Goal: Task Accomplishment & Management: Use online tool/utility

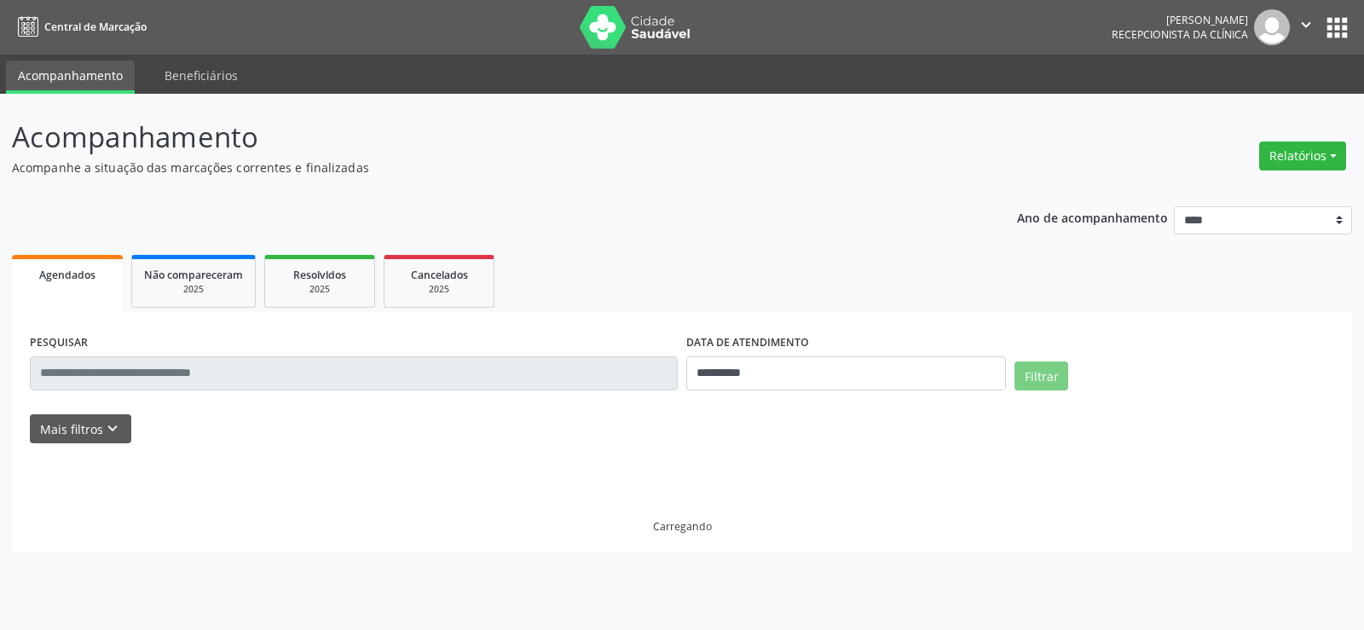
select select "*"
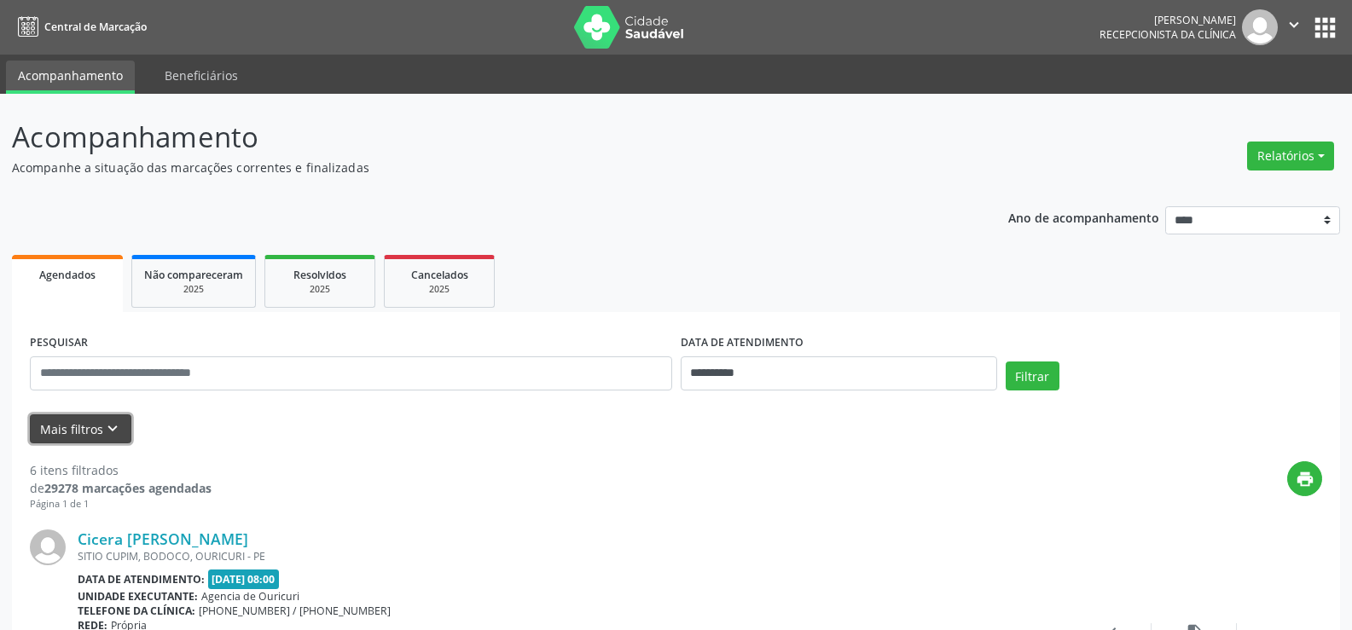
click at [93, 436] on button "Mais filtros keyboard_arrow_down" at bounding box center [80, 429] width 101 height 30
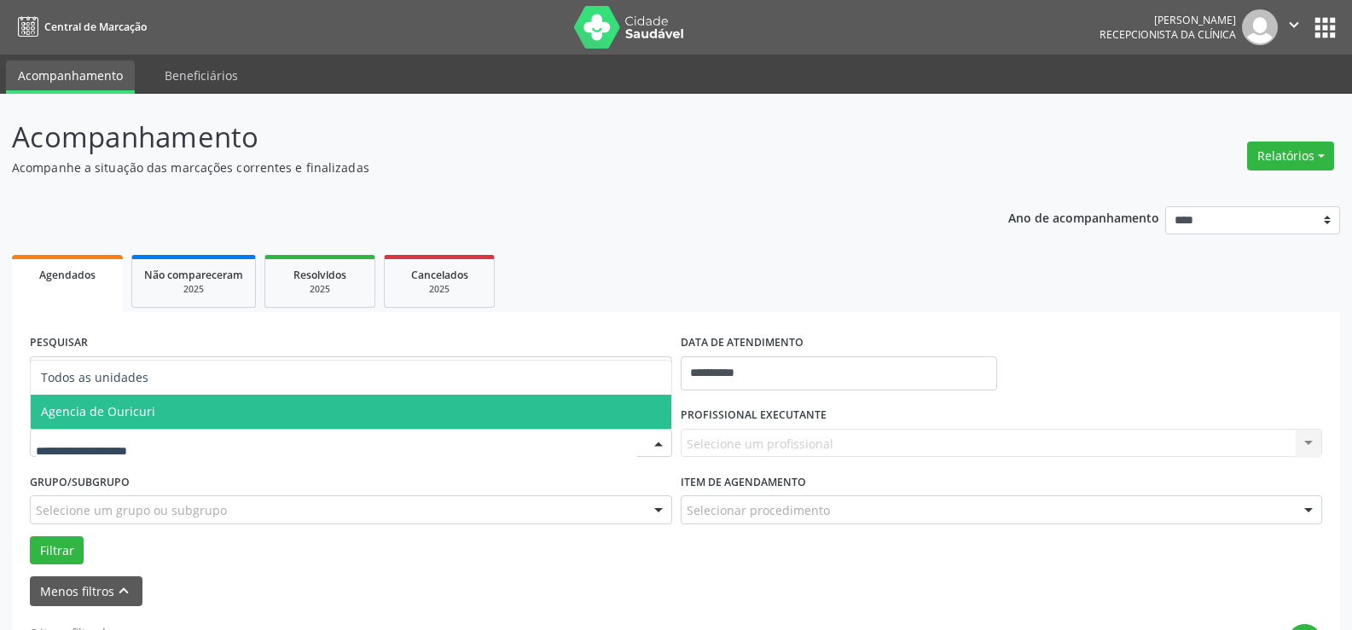
click at [93, 426] on span "Agencia de Ouricuri" at bounding box center [351, 412] width 640 height 34
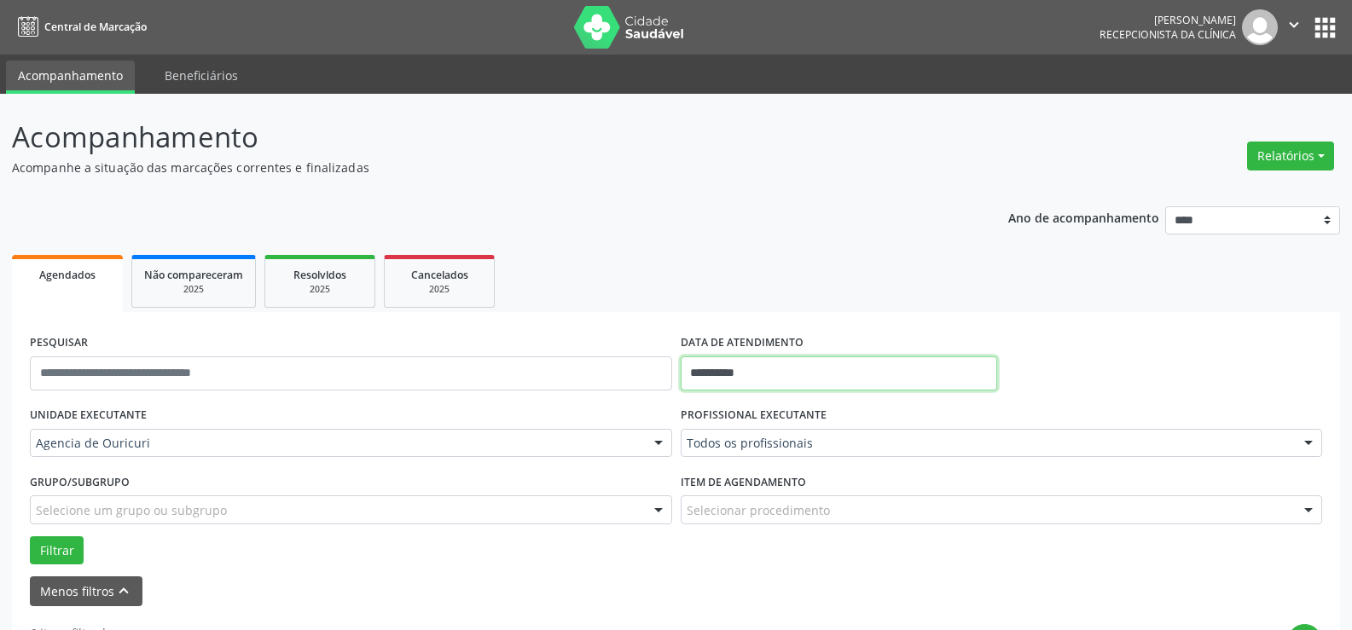
click at [834, 368] on input "**********" at bounding box center [839, 373] width 316 height 34
click at [729, 240] on span "13" at bounding box center [736, 235] width 33 height 33
type input "**********"
click at [729, 240] on span "13" at bounding box center [736, 235] width 33 height 33
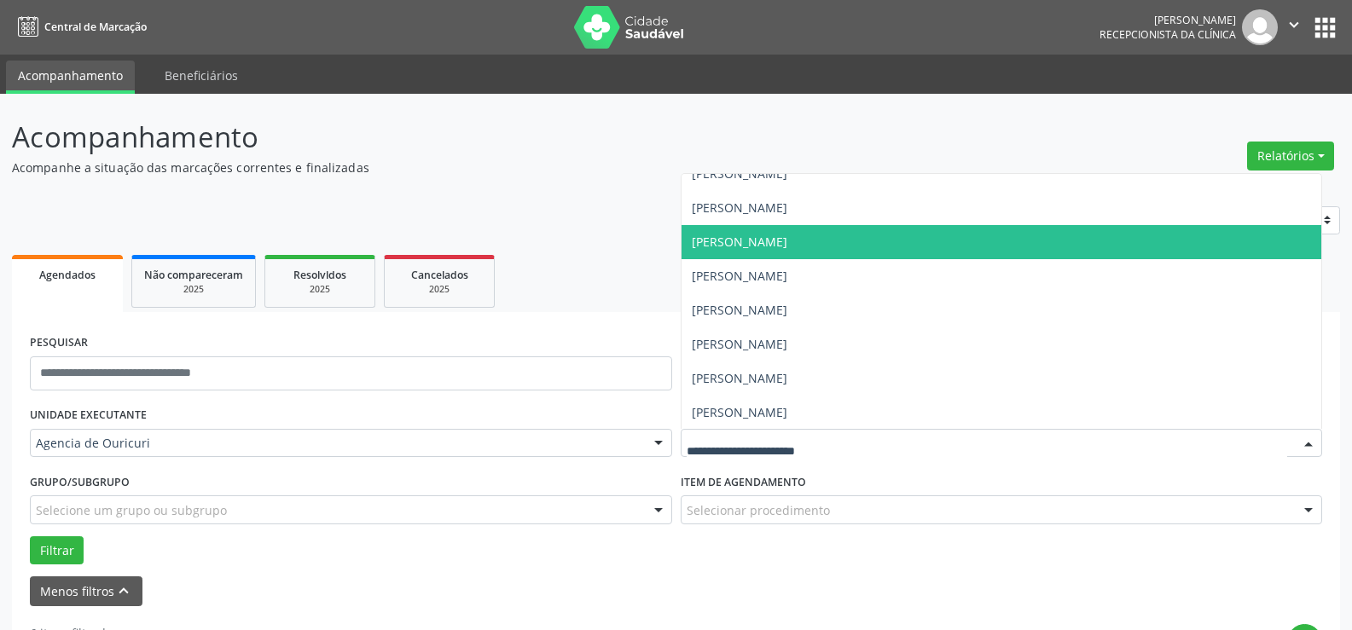
scroll to position [359, 0]
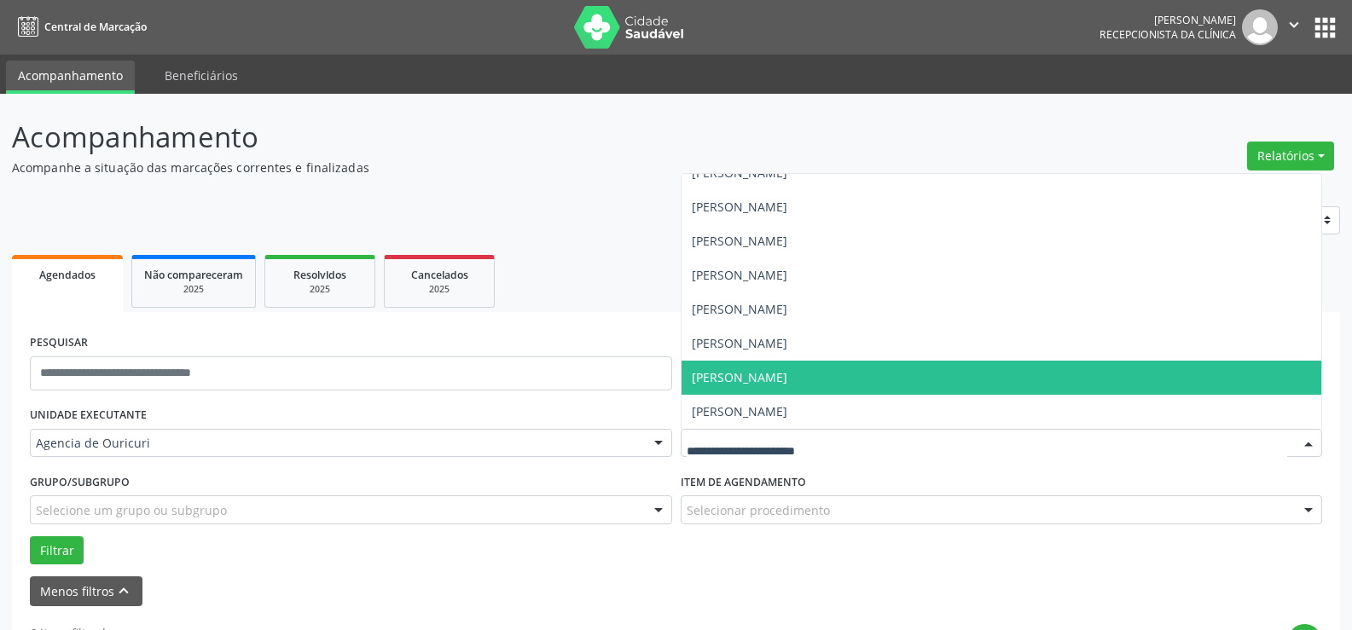
click at [771, 378] on span "[PERSON_NAME]" at bounding box center [740, 377] width 96 height 16
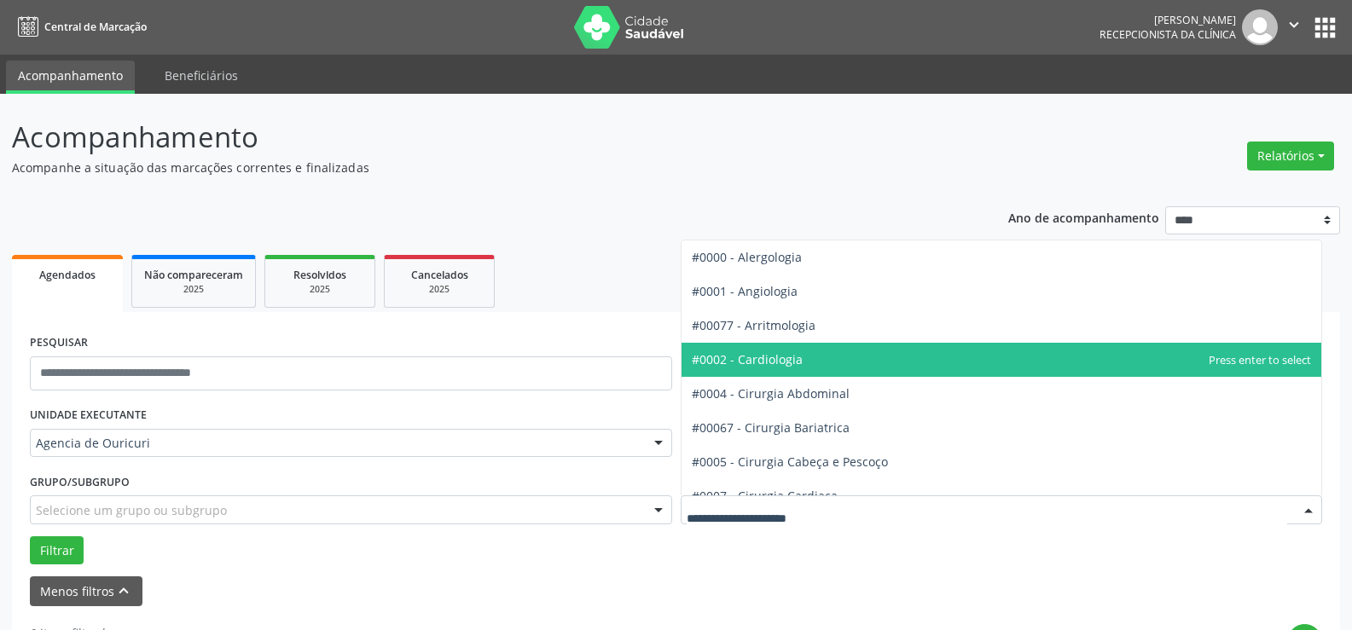
click at [796, 369] on span "#0002 - Cardiologia" at bounding box center [1001, 360] width 640 height 34
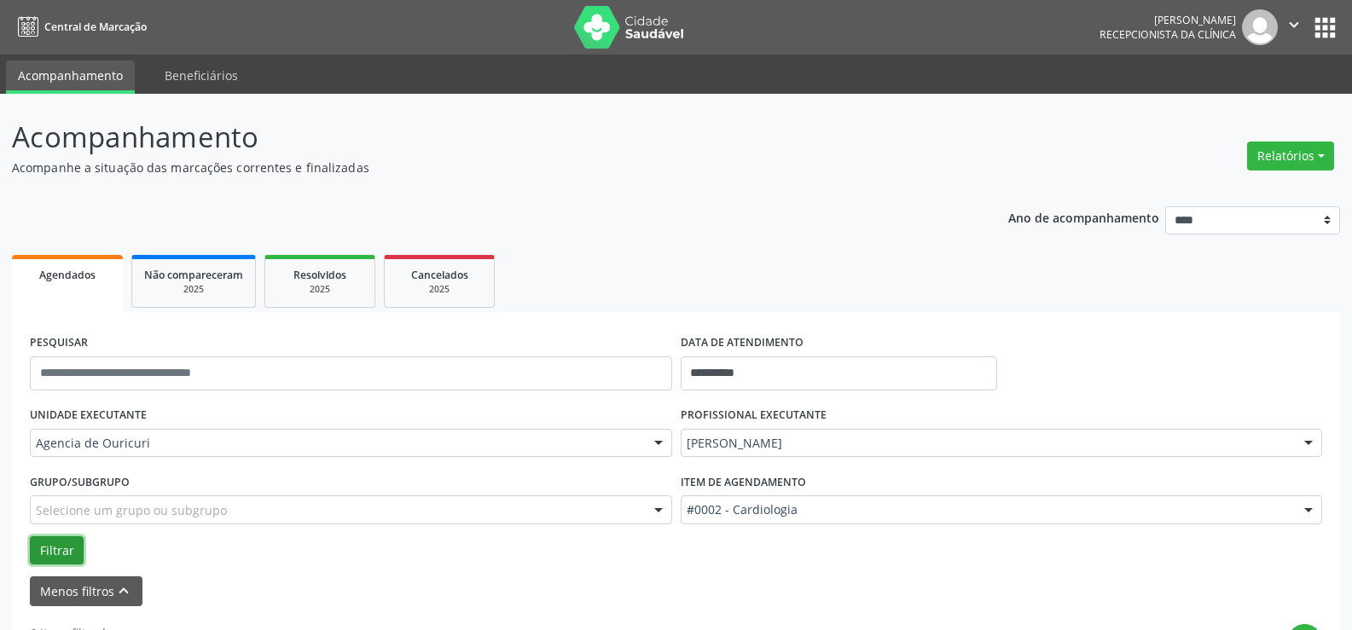
click at [63, 547] on button "Filtrar" at bounding box center [57, 550] width 54 height 29
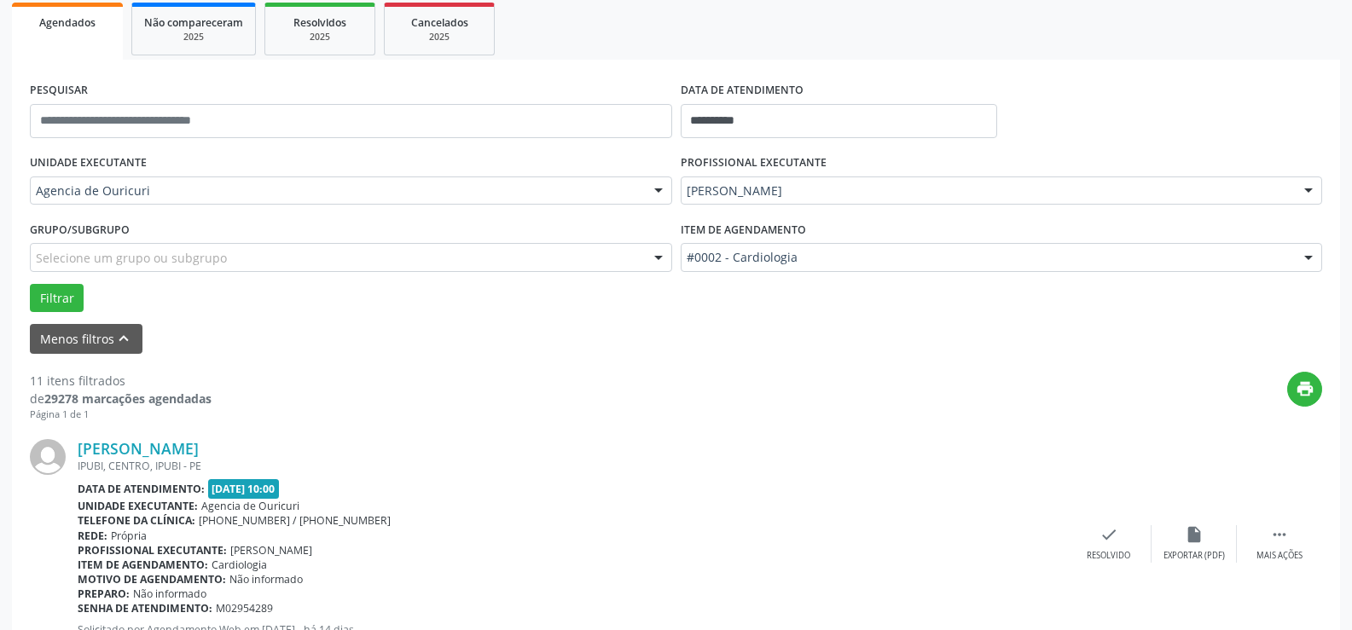
scroll to position [256, 0]
